Goal: Task Accomplishment & Management: Complete application form

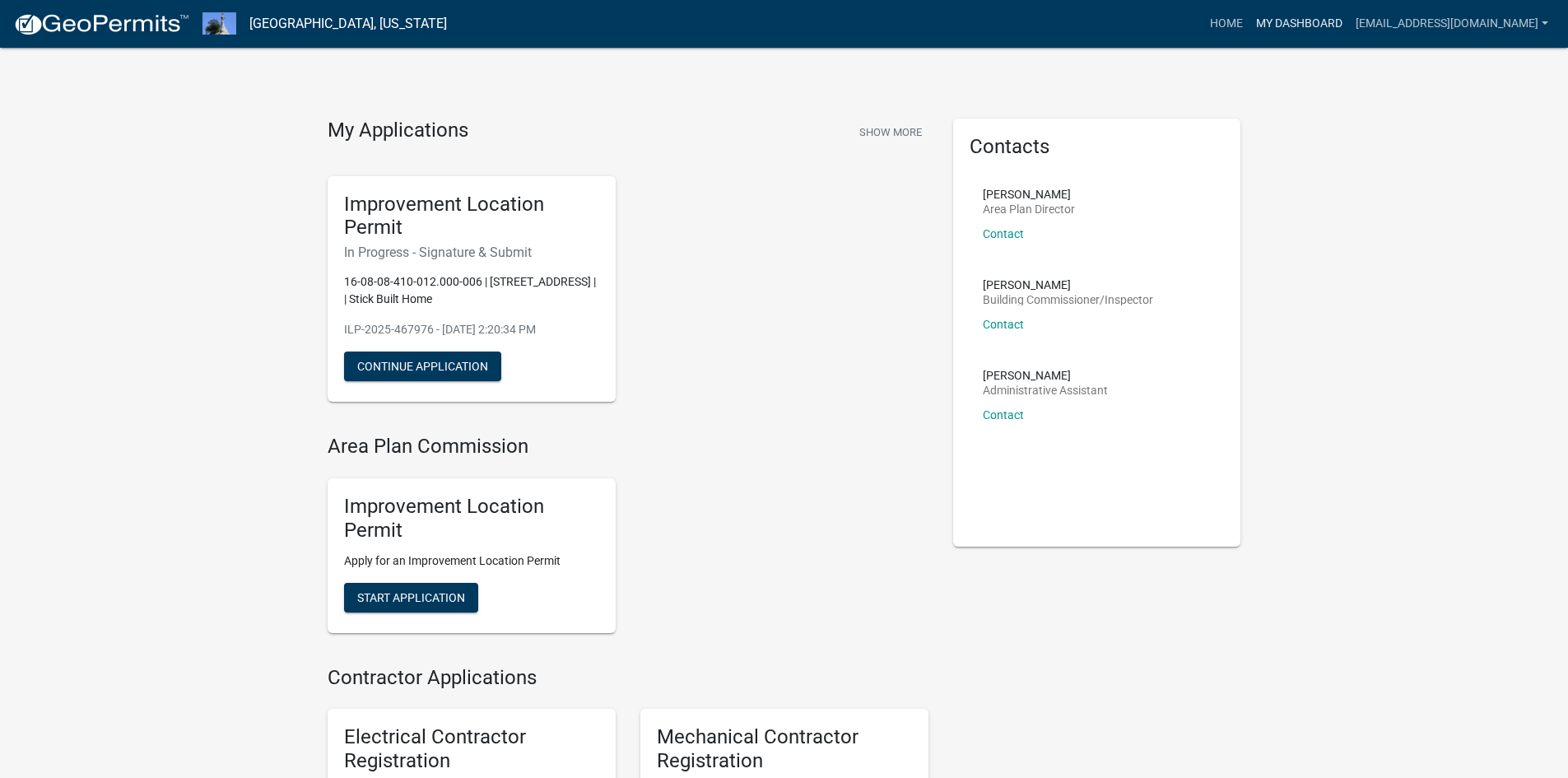
click at [1344, 13] on link "My Dashboard" at bounding box center [1299, 24] width 100 height 31
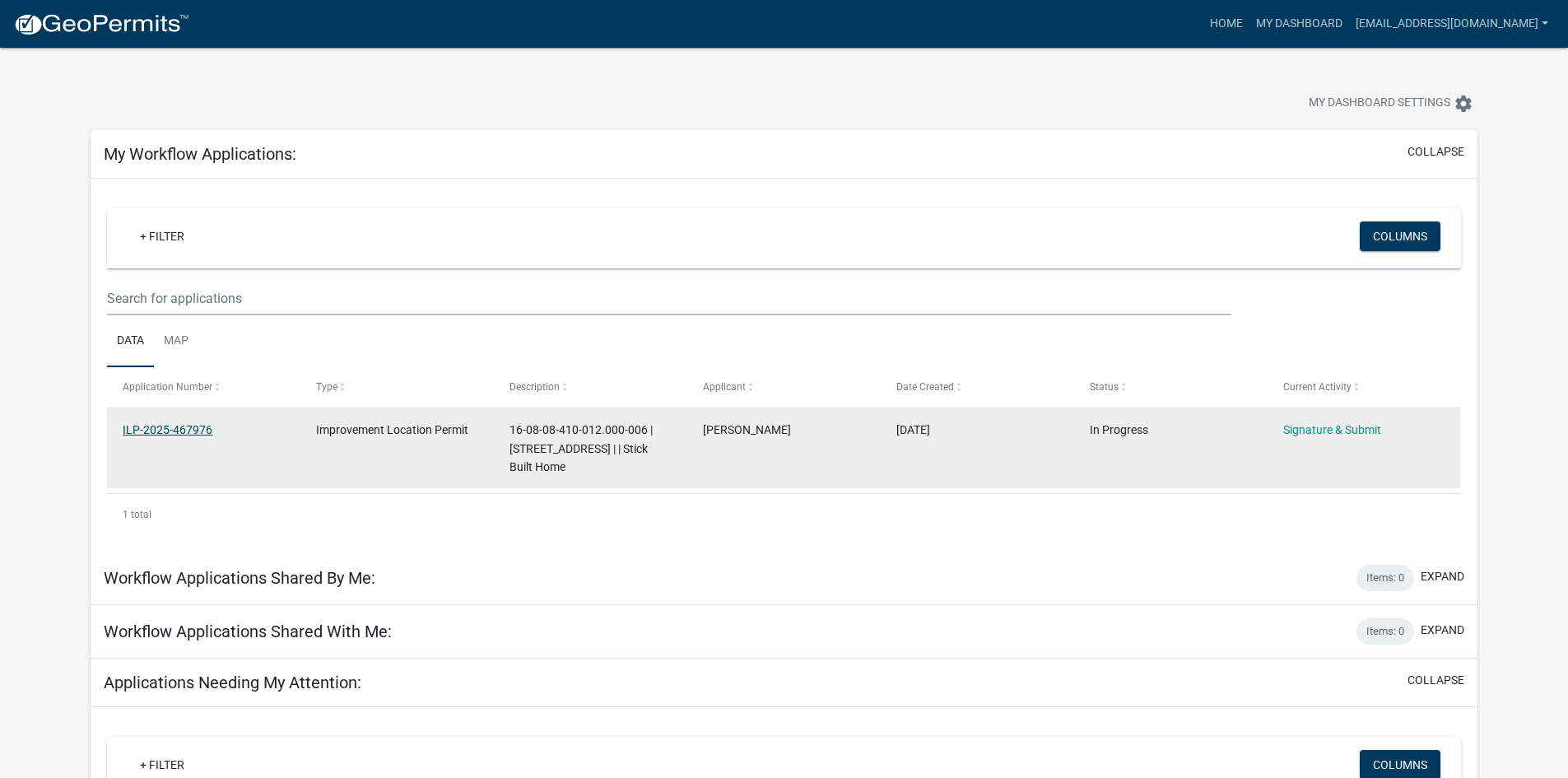
click at [156, 432] on link "ILP-2025-467976" at bounding box center [167, 430] width 90 height 13
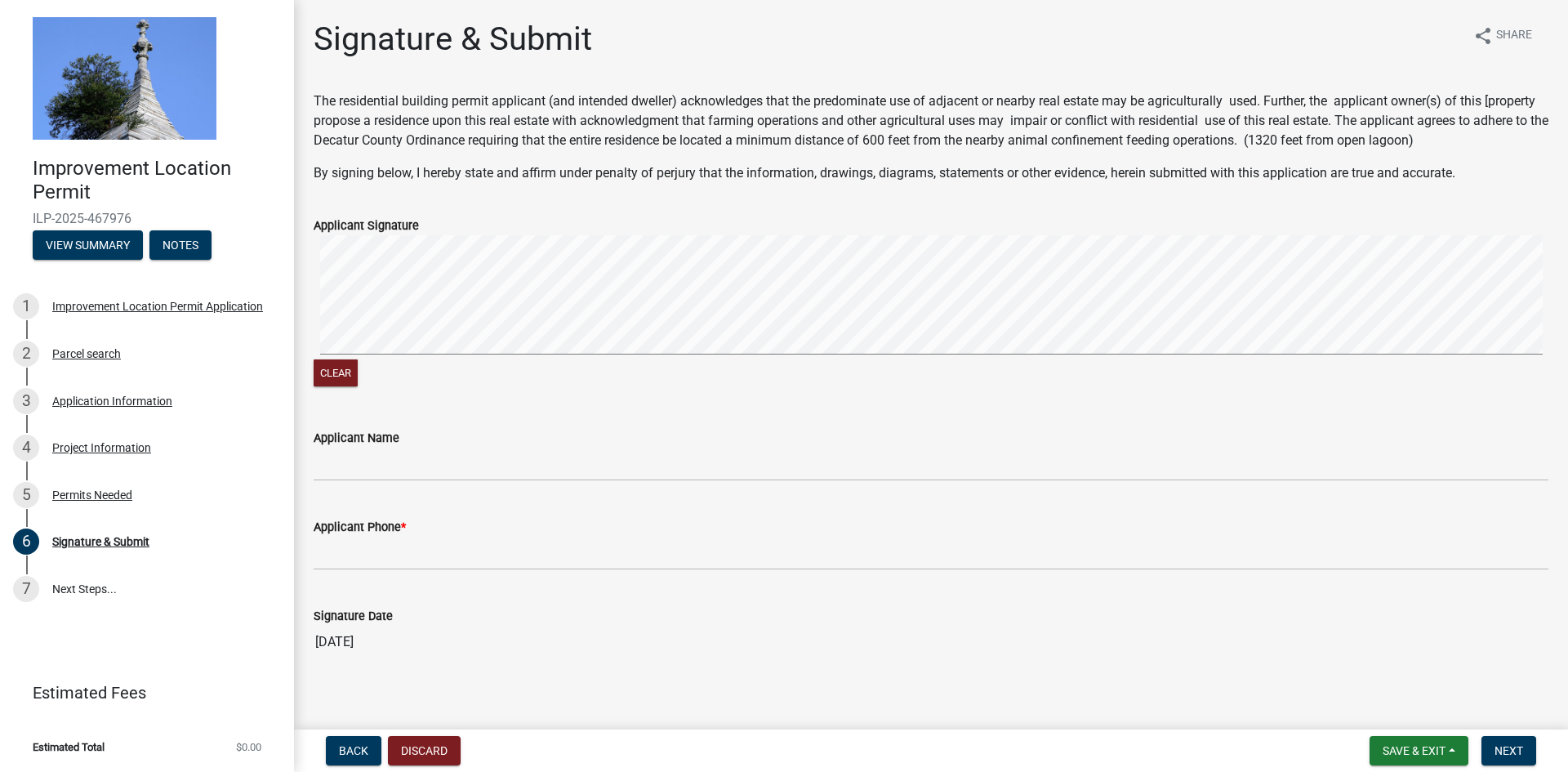
scroll to position [13, 0]
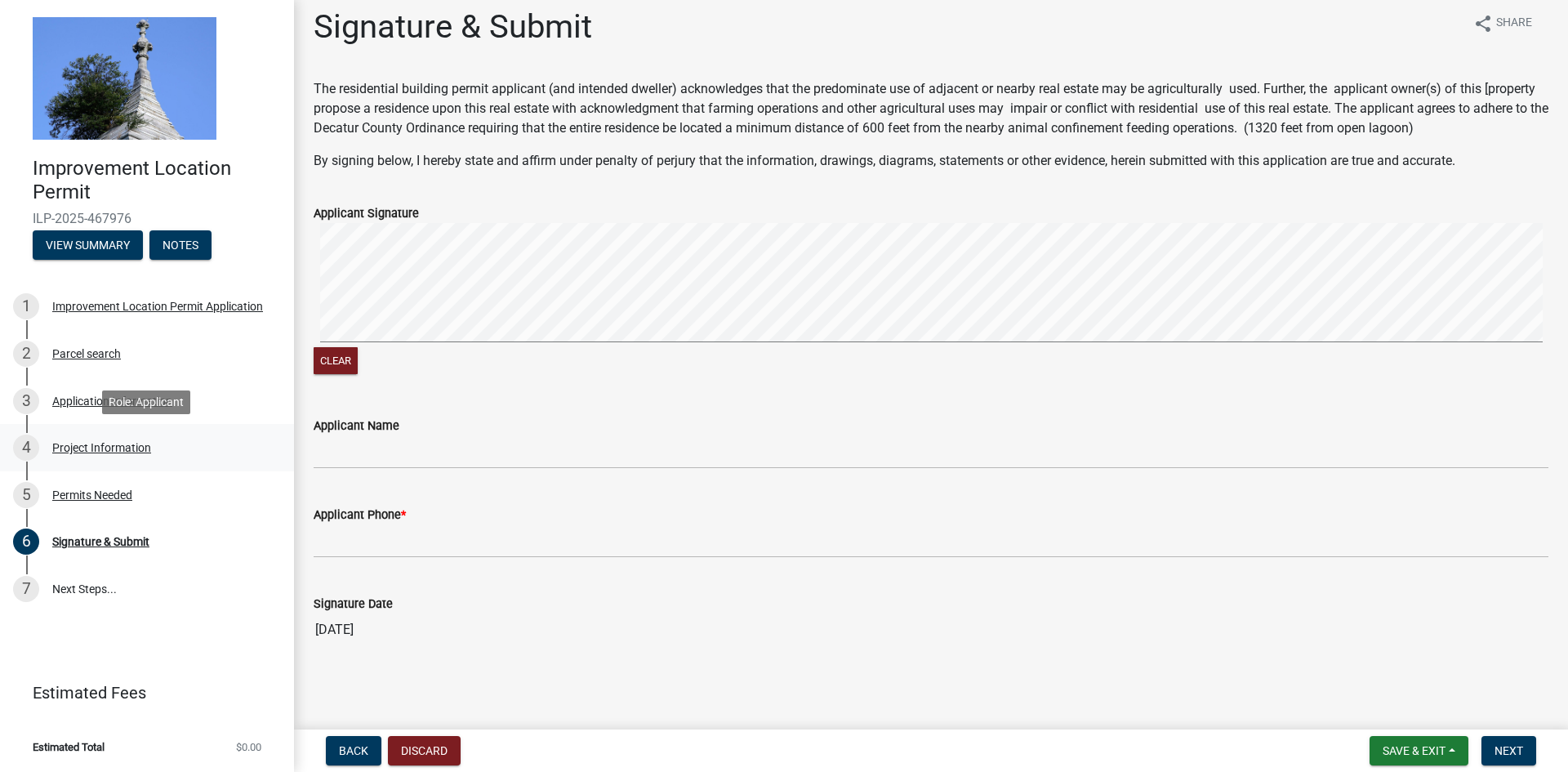
click at [85, 442] on div "Project Information" at bounding box center [102, 447] width 99 height 12
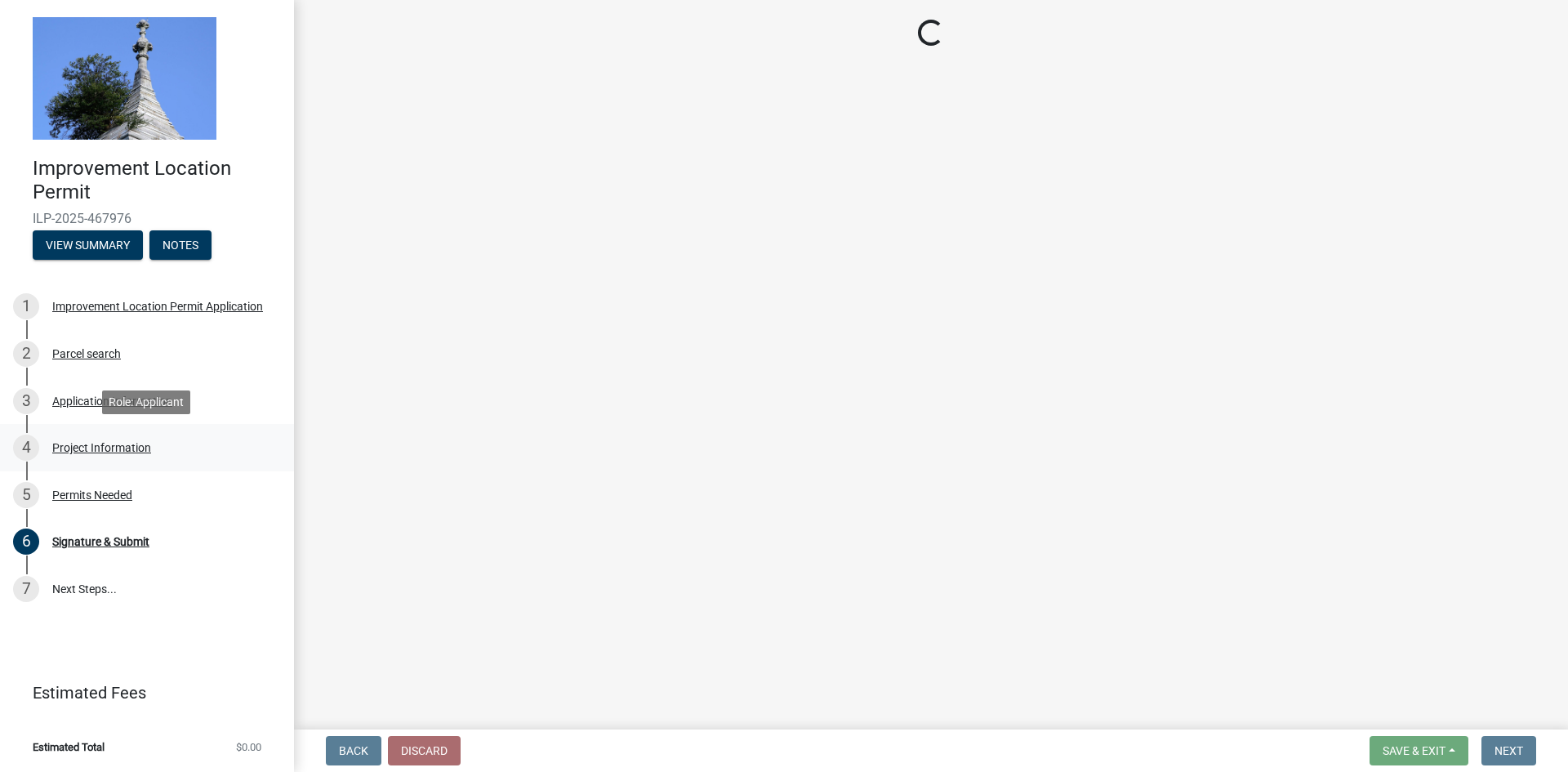
select select "9d64ea5b-356b-46b9-9003-cd08e8d798e4"
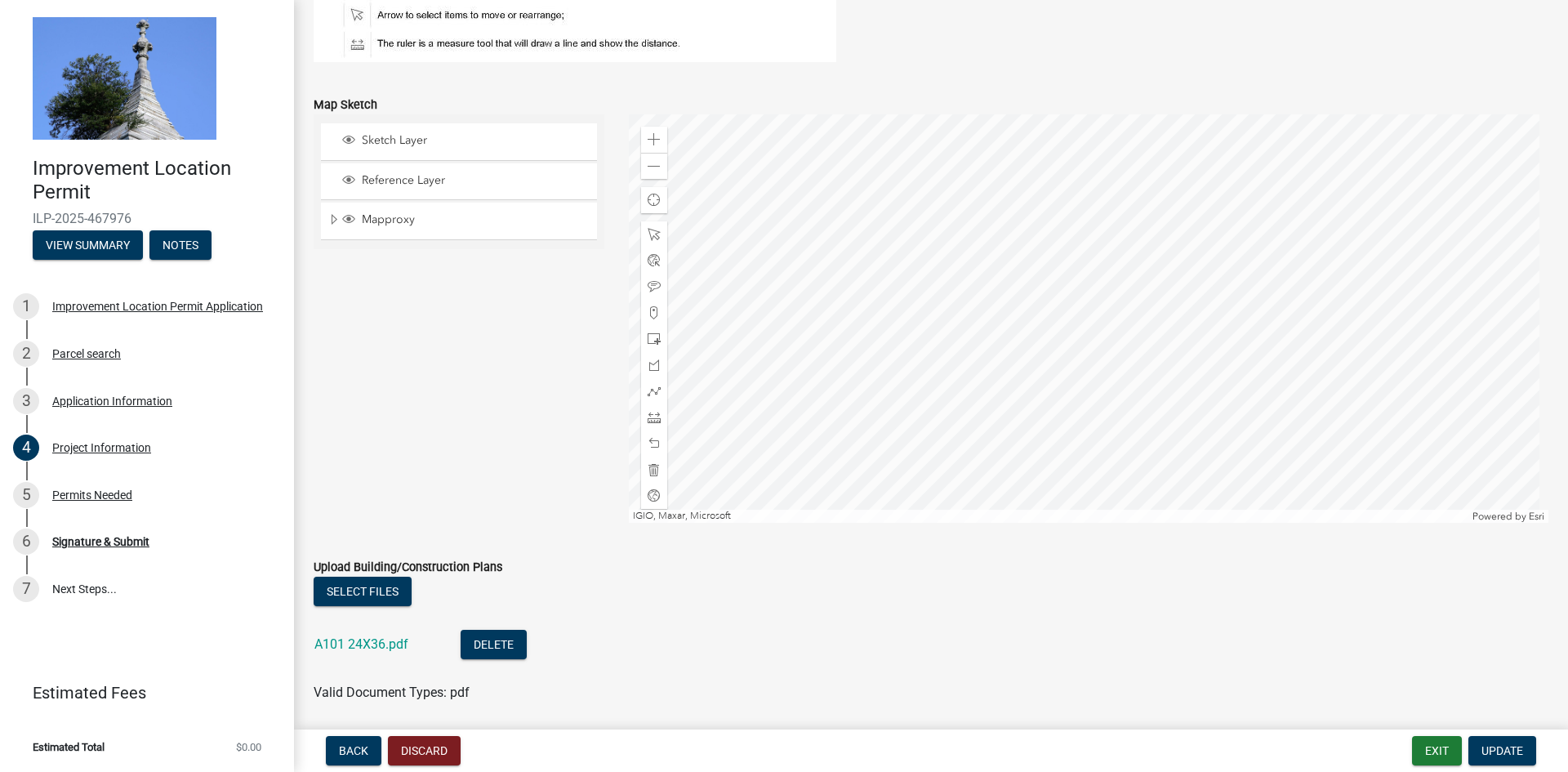
scroll to position [1426, 0]
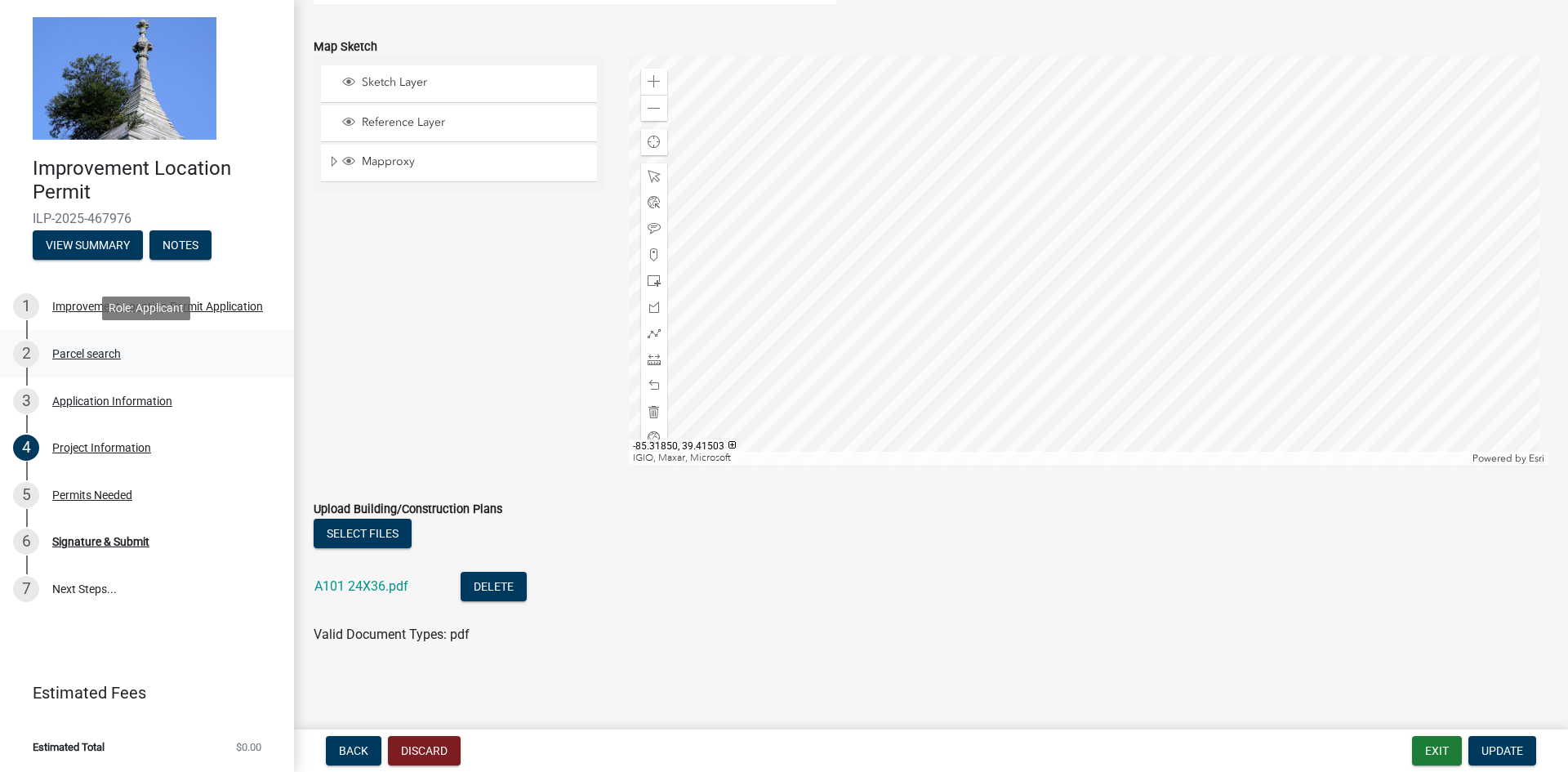
click at [114, 349] on div "Parcel search" at bounding box center [87, 354] width 69 height 12
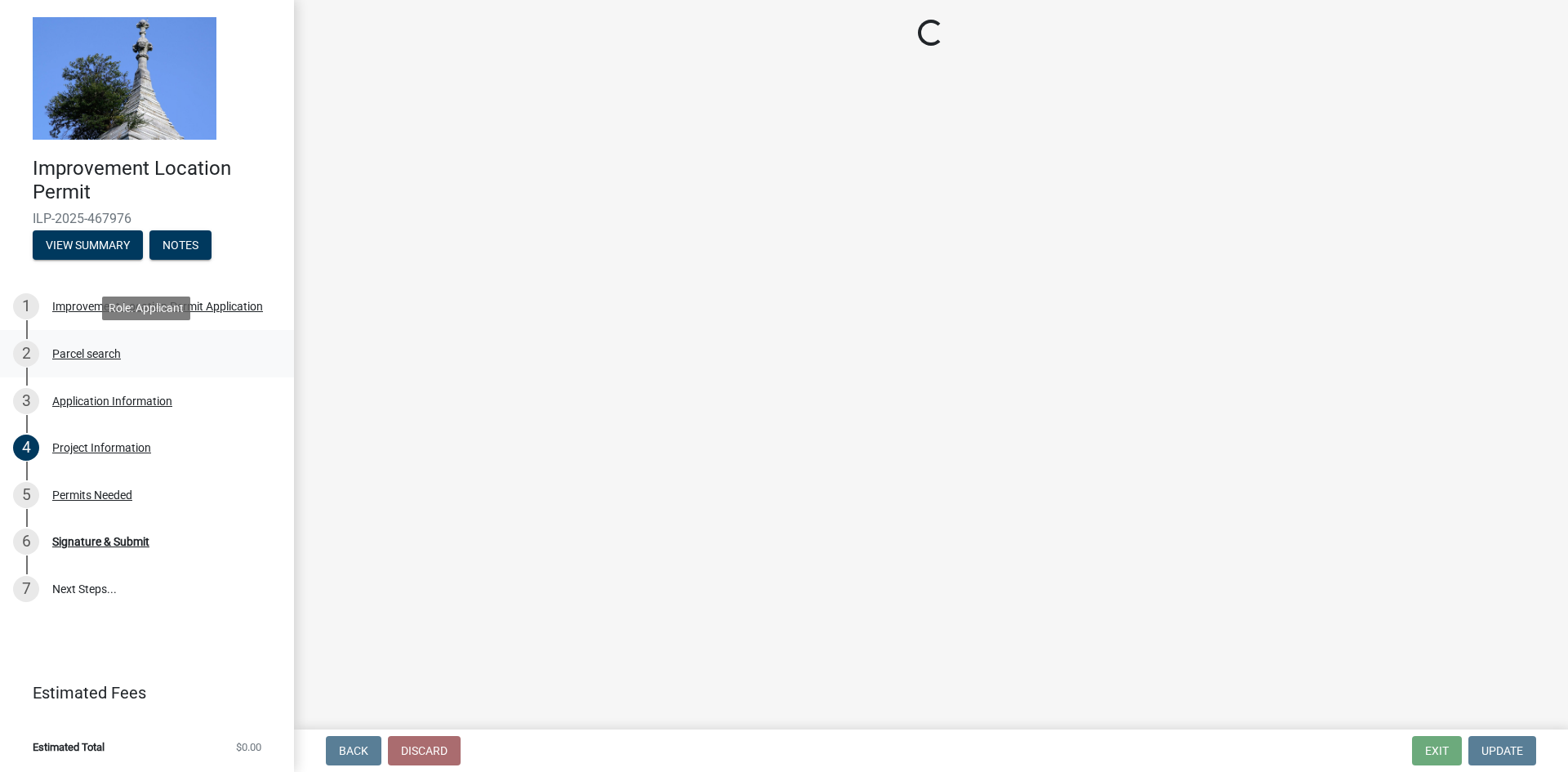
scroll to position [0, 0]
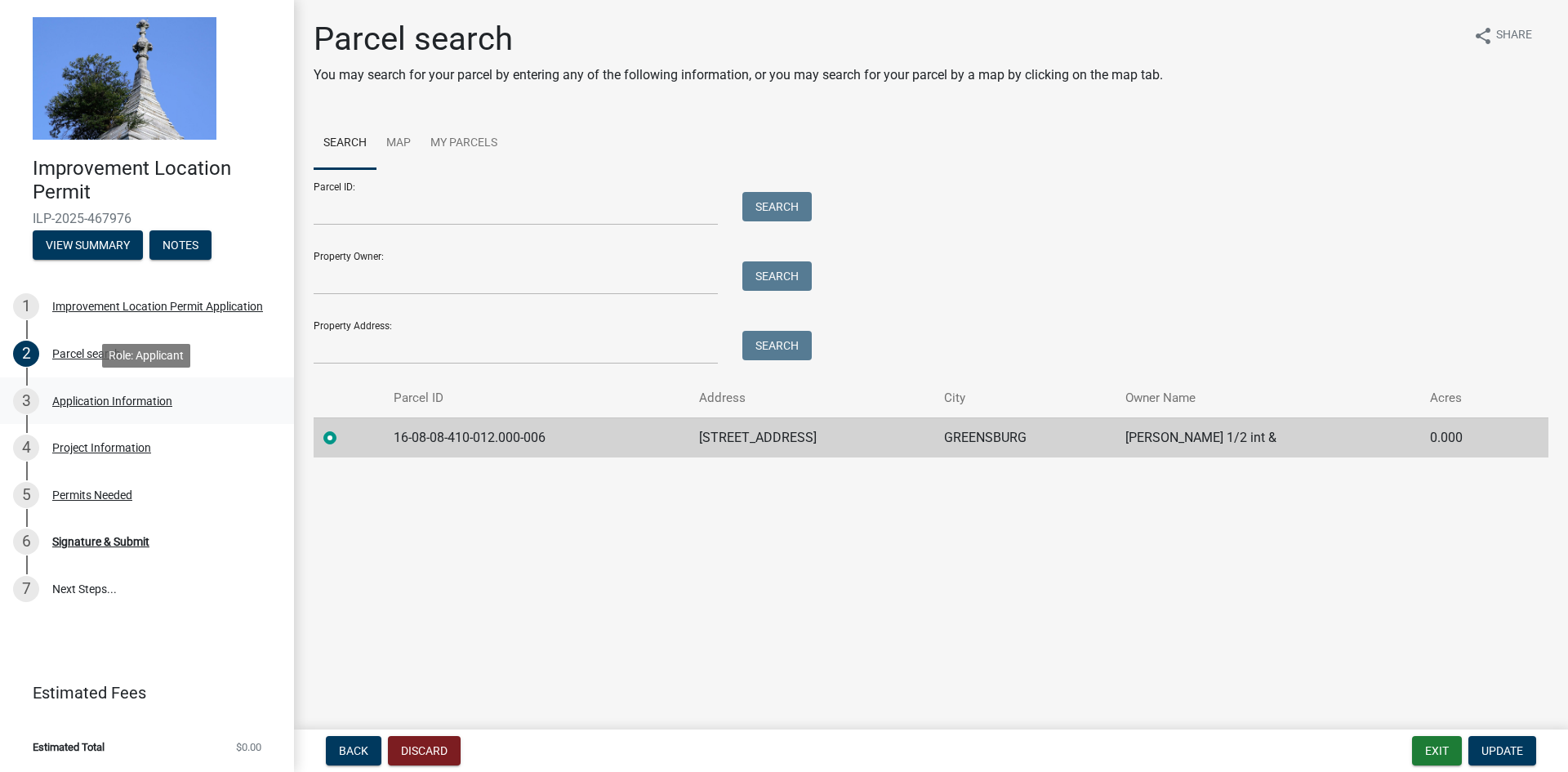
click at [84, 402] on div "Application Information" at bounding box center [112, 401] width 120 height 12
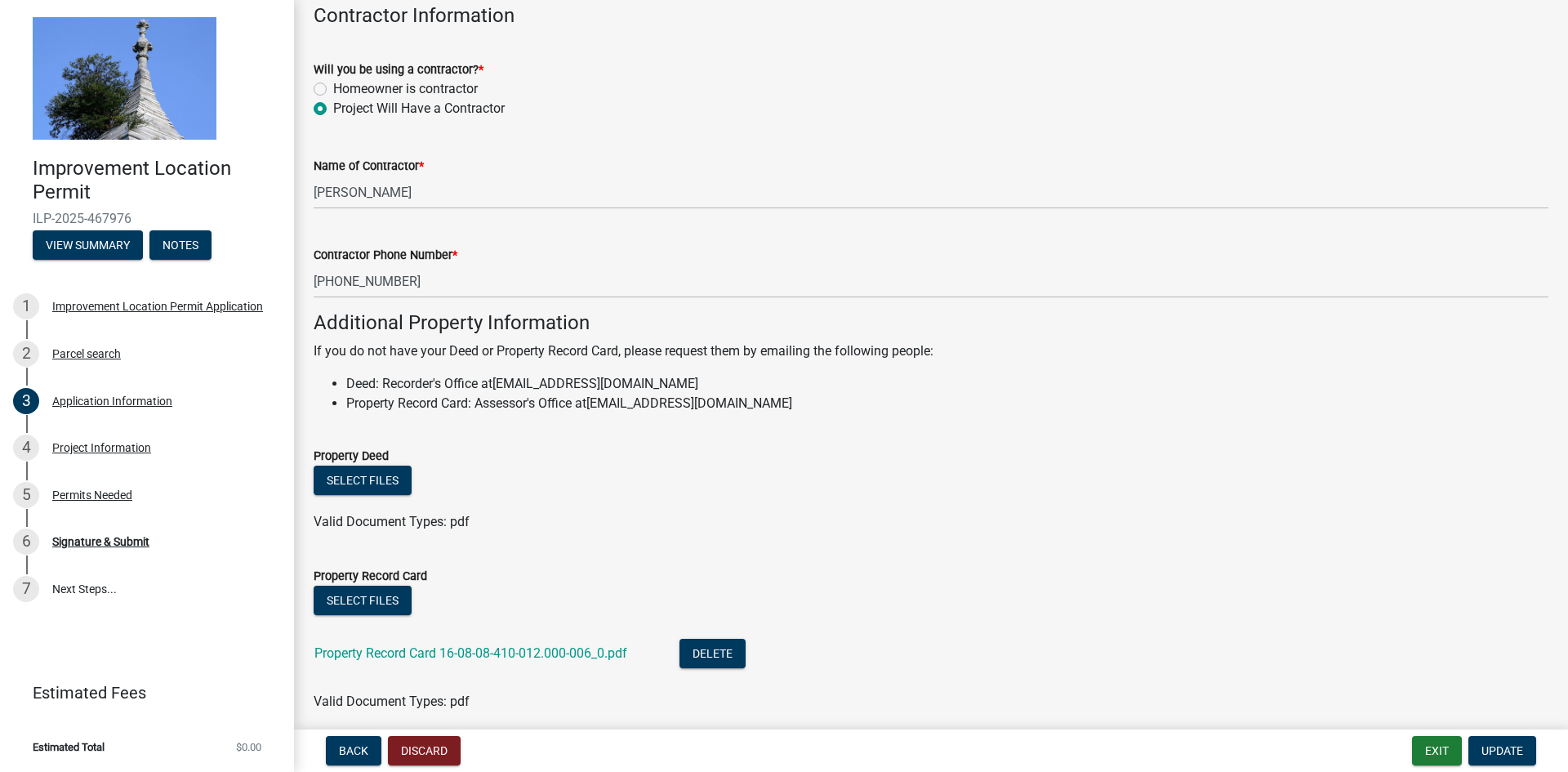
scroll to position [964, 0]
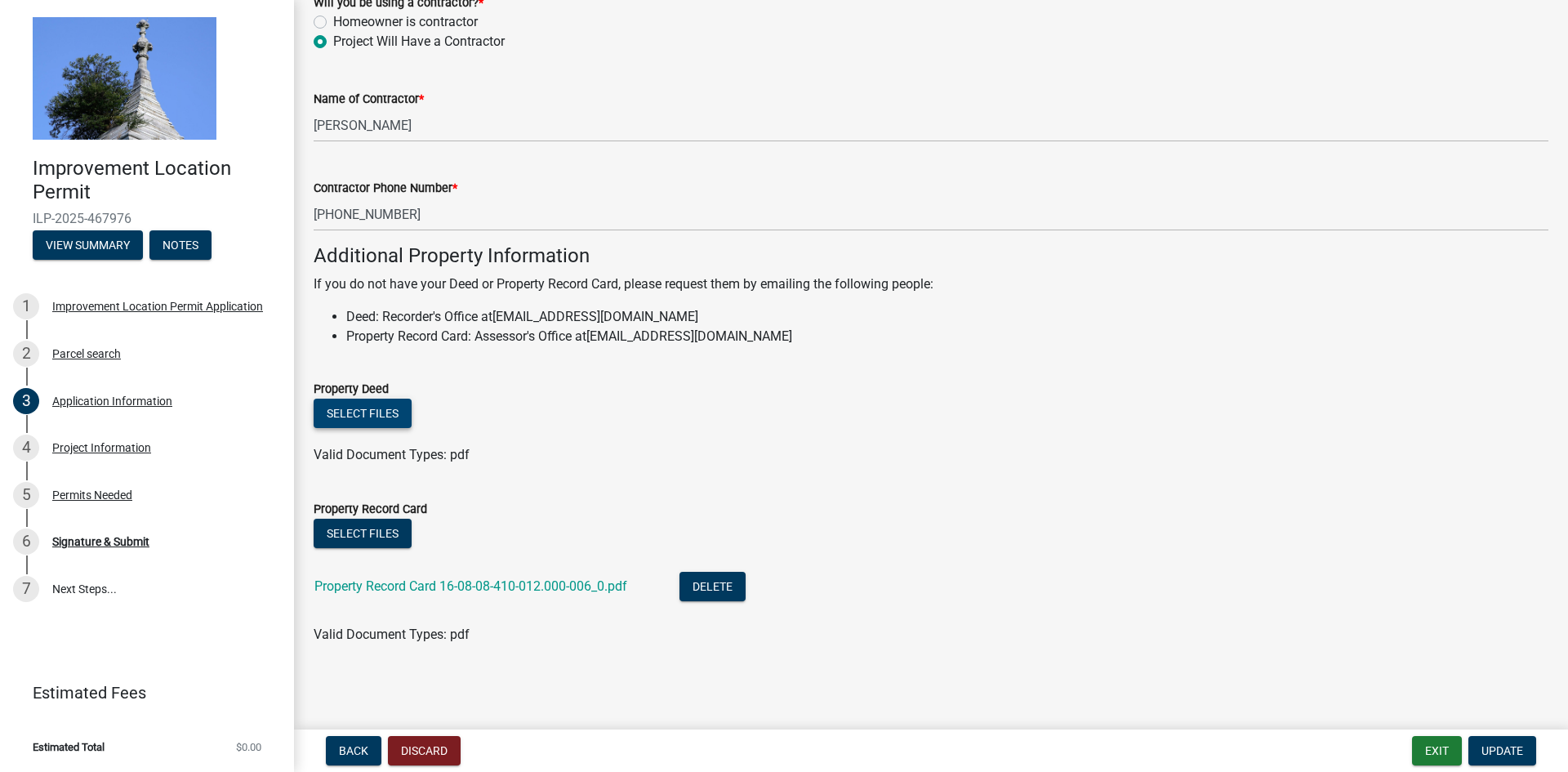
click at [381, 416] on button "Select files" at bounding box center [363, 413] width 98 height 29
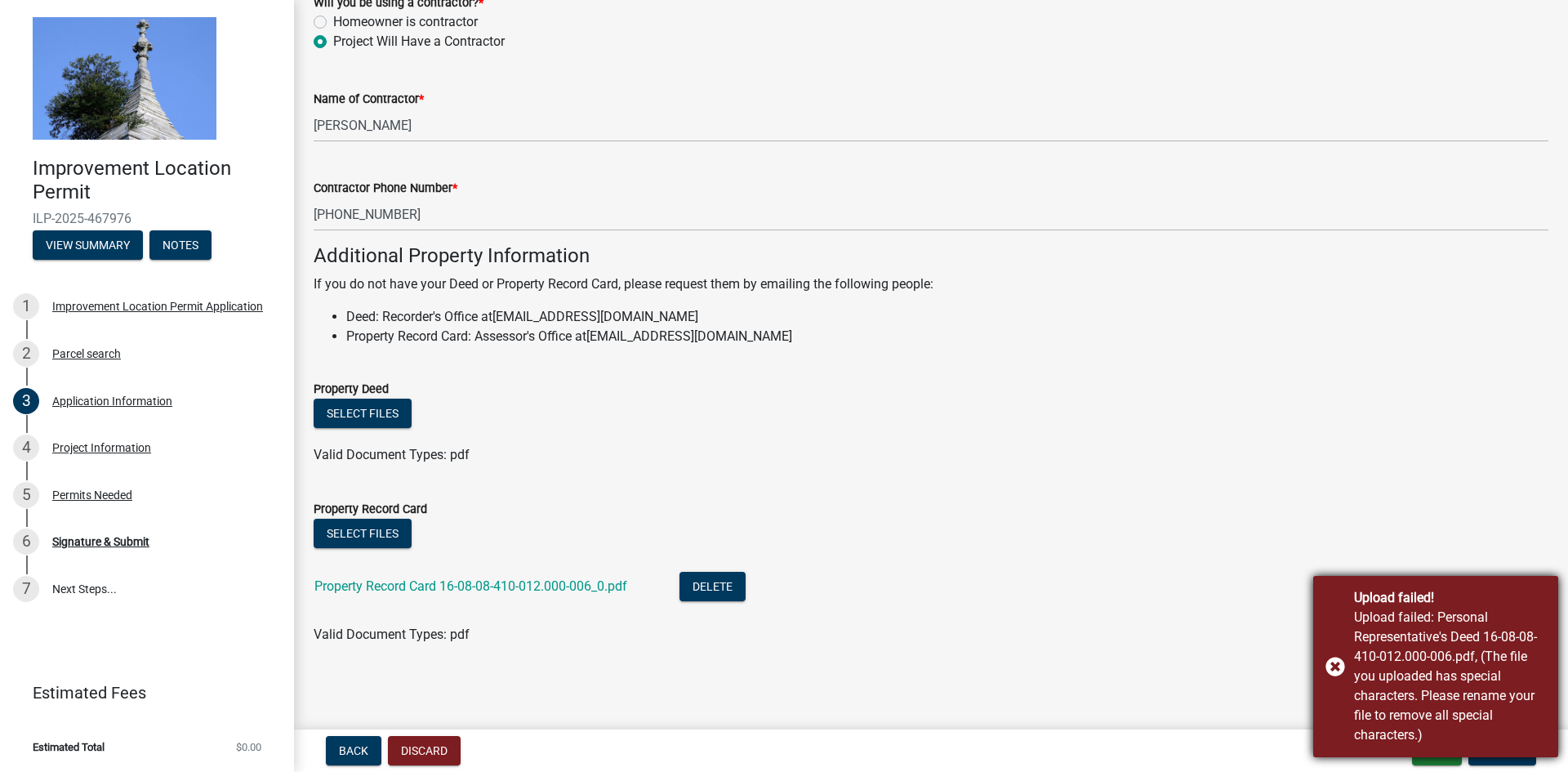
click at [1339, 660] on div "Upload failed! Upload failed: Personal Representative's Deed 16-08-08-410-012.0…" at bounding box center [1436, 667] width 245 height 181
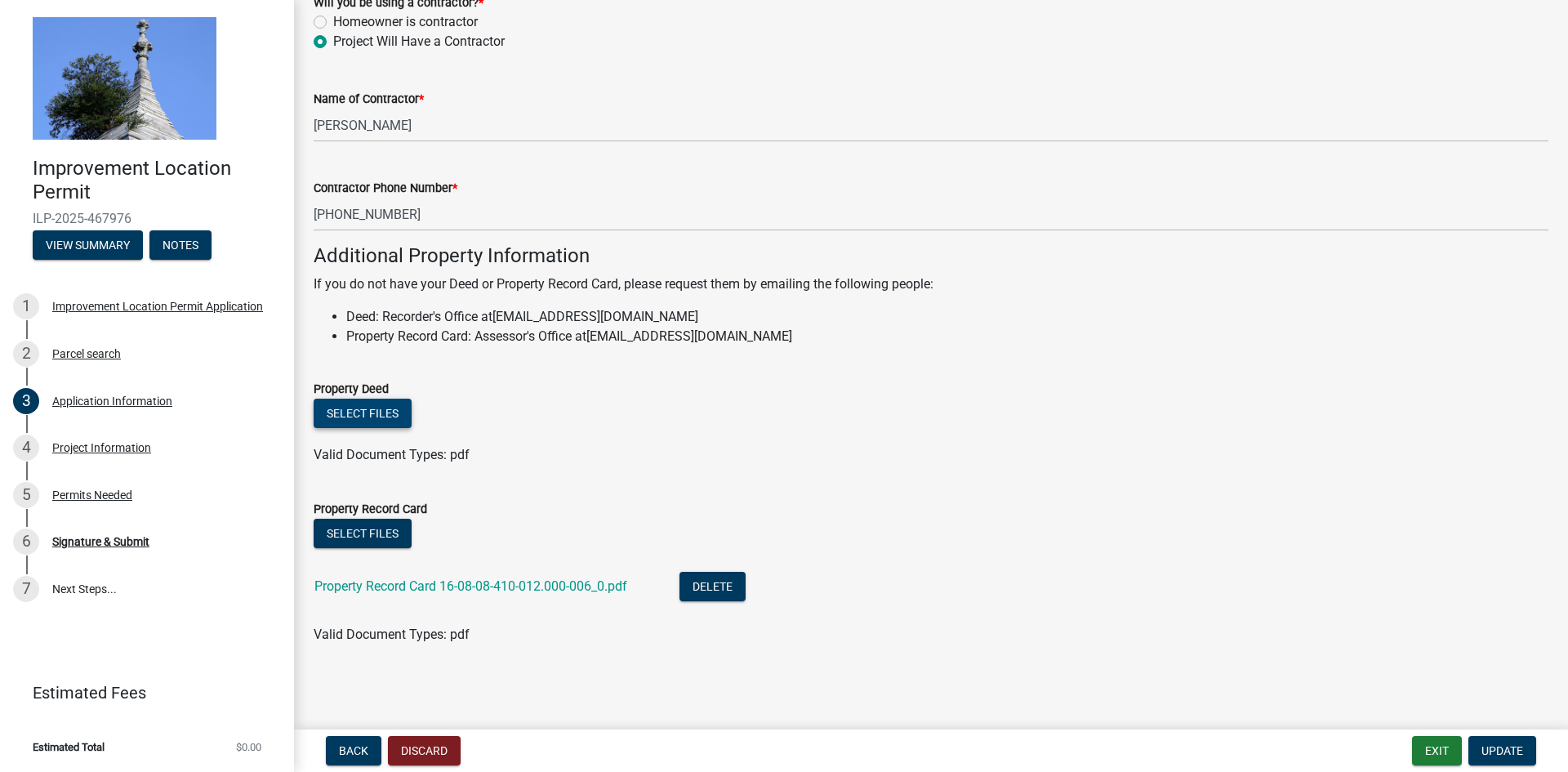
click at [379, 413] on button "Select files" at bounding box center [363, 413] width 98 height 29
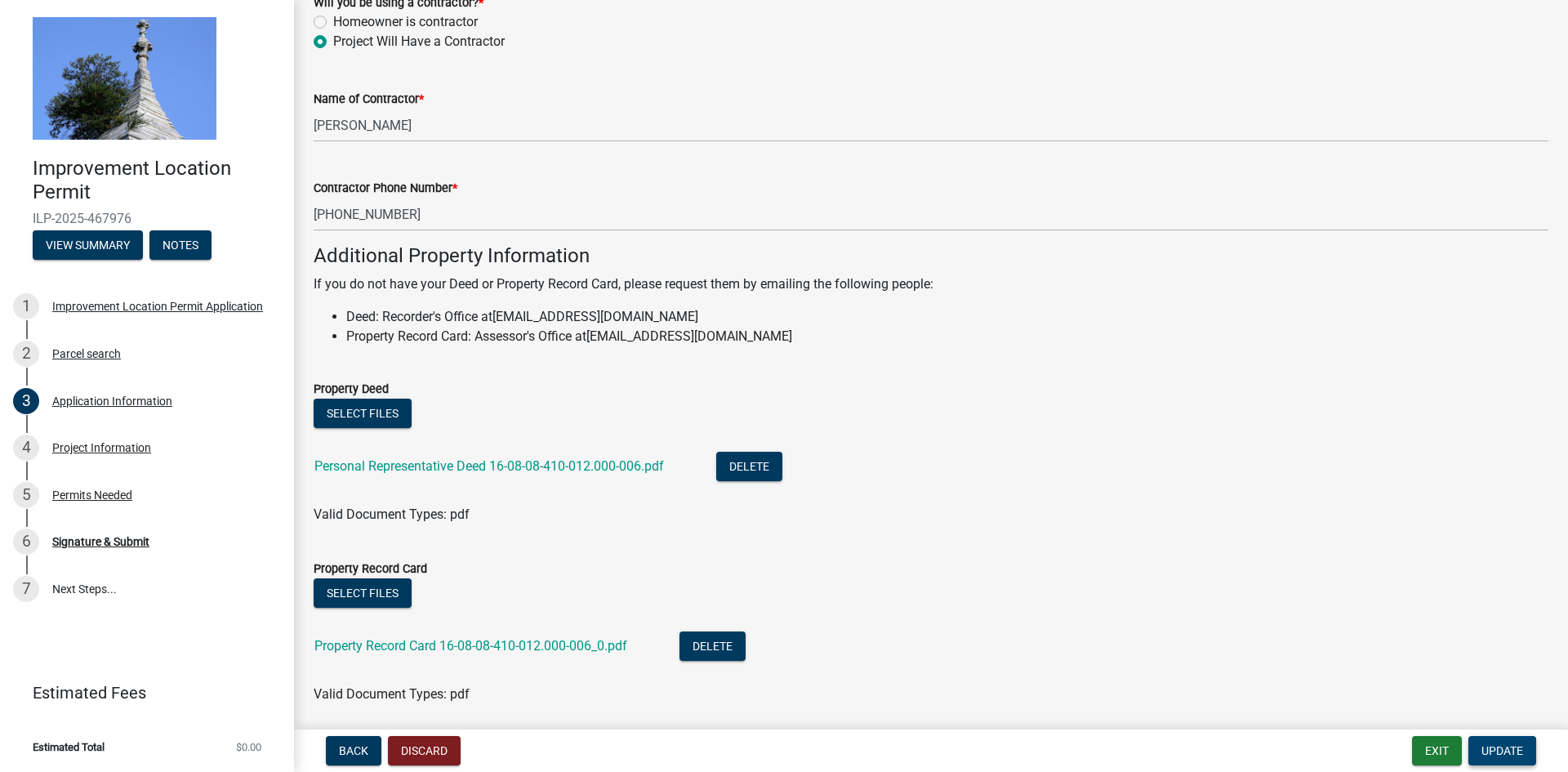
click at [1496, 744] on span "Update" at bounding box center [1502, 750] width 42 height 13
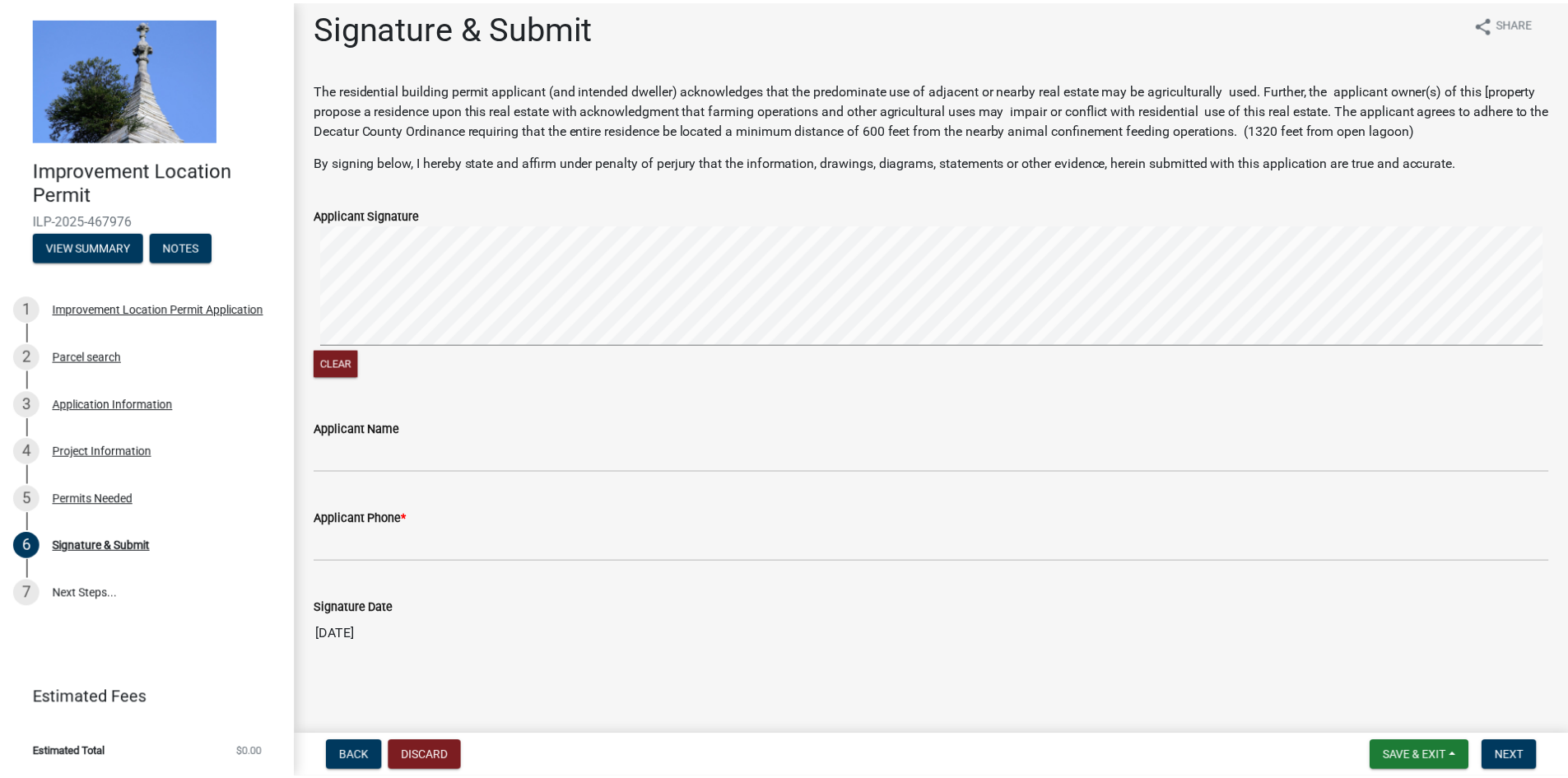
scroll to position [0, 0]
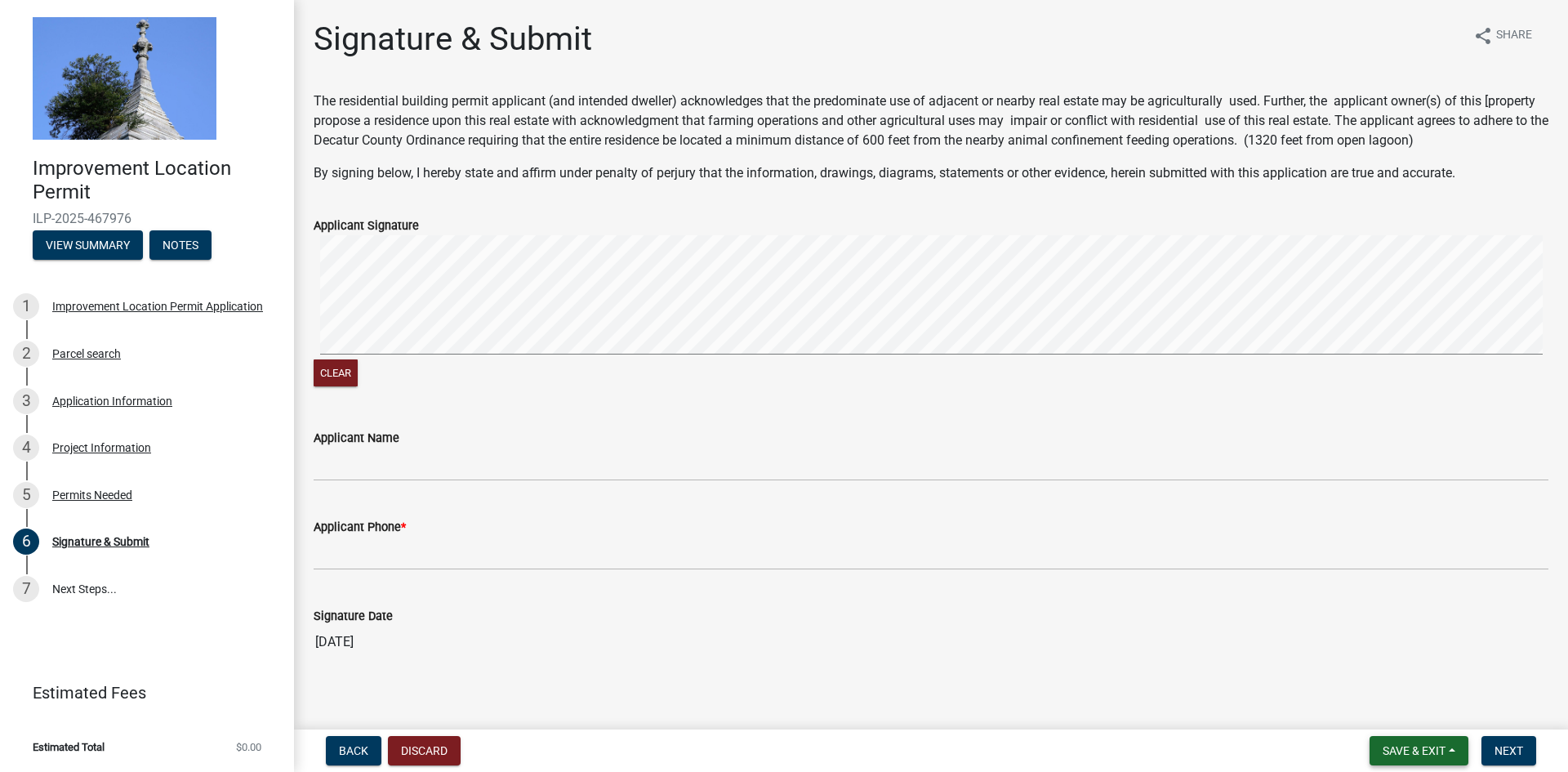
click at [1409, 748] on span "Save & Exit" at bounding box center [1413, 750] width 63 height 13
click at [1393, 710] on button "Save & Exit" at bounding box center [1403, 708] width 131 height 39
